Goal: Task Accomplishment & Management: Complete application form

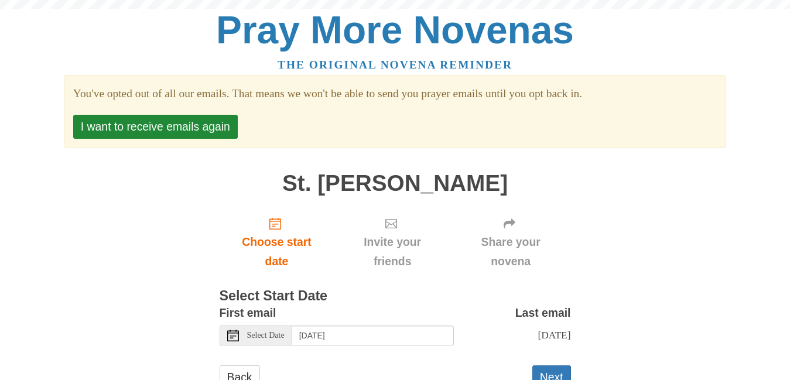
click at [98, 206] on div "Pray More Novenas The original novena reminder You've opted out of all our emai…" at bounding box center [396, 212] width 686 height 424
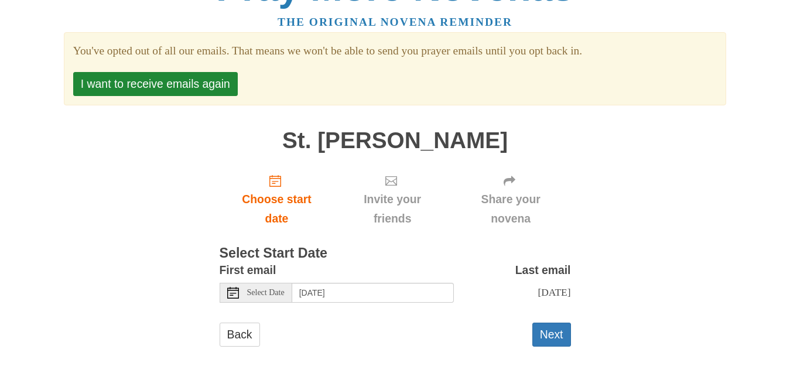
scroll to position [43, 0]
click at [553, 331] on button "Next" at bounding box center [552, 334] width 39 height 24
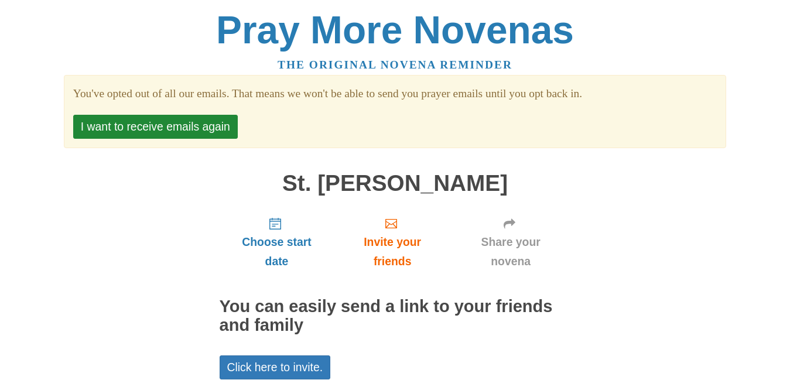
click at [669, 240] on div "Pray More Novenas The original novena reminder You've opted out of all our emai…" at bounding box center [396, 245] width 686 height 491
click at [667, 241] on div "Pray More Novenas The original novena reminder You've opted out of all our emai…" at bounding box center [396, 245] width 686 height 491
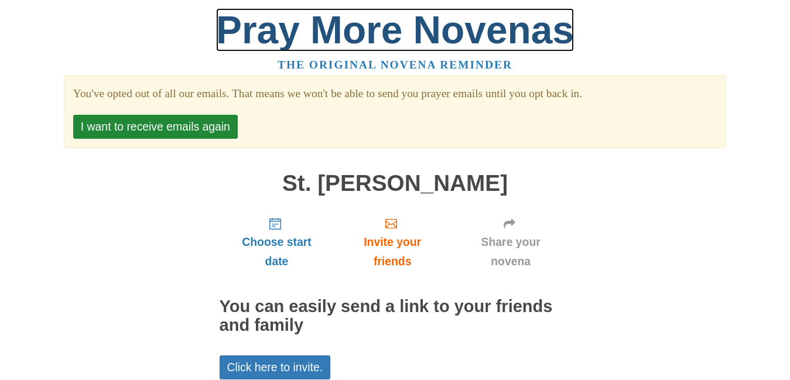
click at [313, 39] on link "Pray More Novenas" at bounding box center [395, 29] width 358 height 43
